Goal: Navigation & Orientation: Go to known website

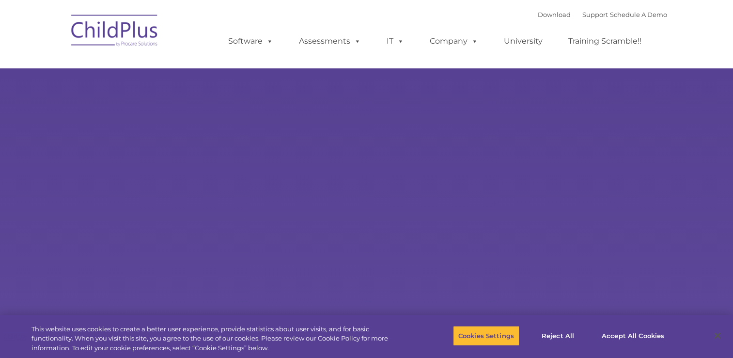
type input ""
select select "MEDIUM"
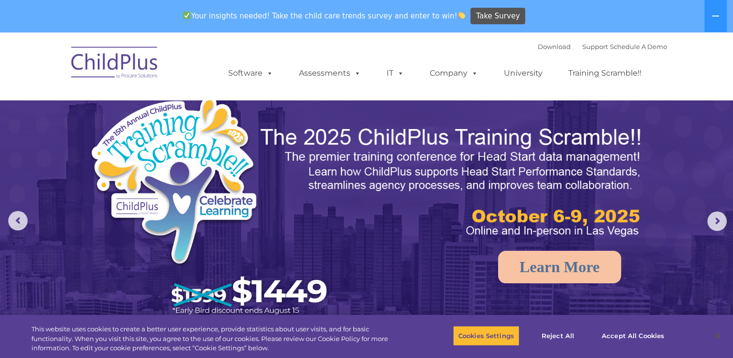
click at [101, 68] on img at bounding box center [114, 64] width 97 height 48
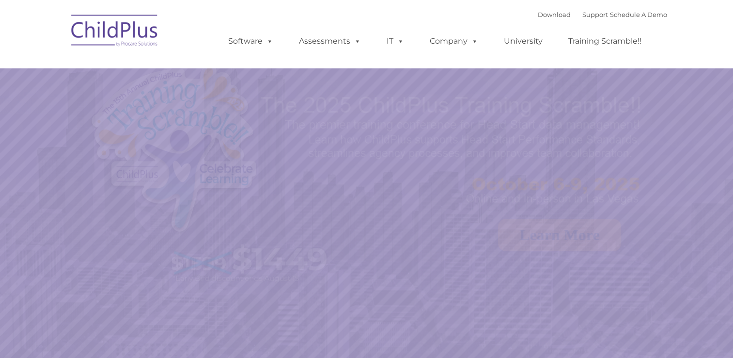
select select "MEDIUM"
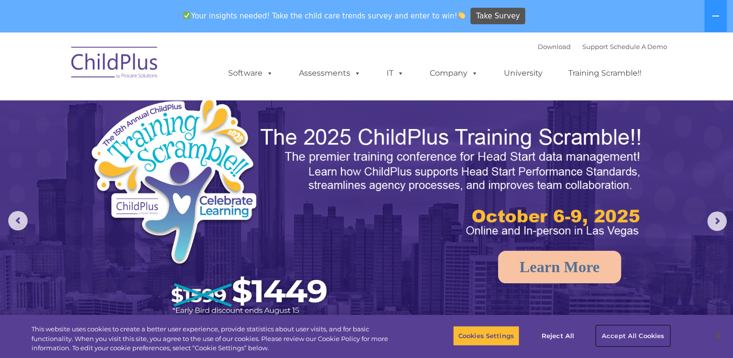
click at [622, 334] on button "Accept All Cookies" at bounding box center [632, 335] width 73 height 20
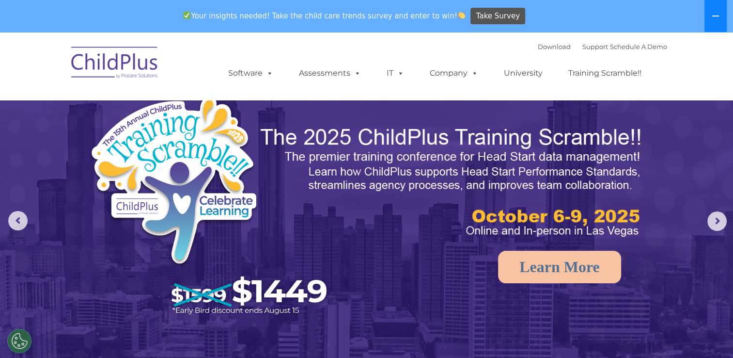
click at [710, 30] on button at bounding box center [715, 16] width 22 height 32
